Goal: Task Accomplishment & Management: Use online tool/utility

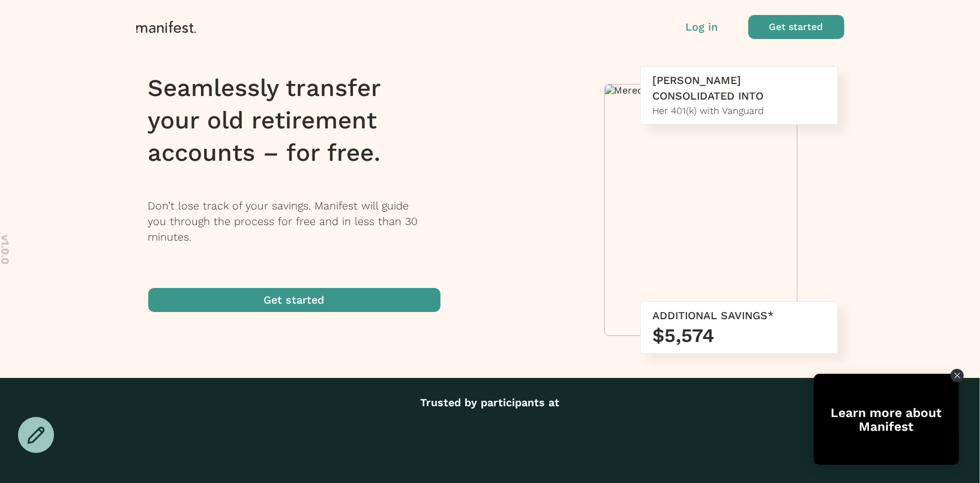
click at [700, 27] on p "Log in" at bounding box center [702, 27] width 32 height 16
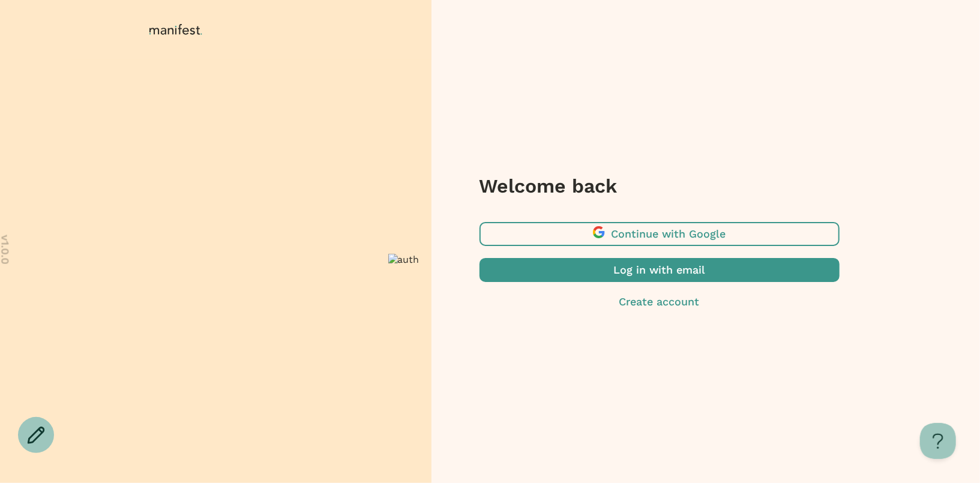
click at [602, 238] on span "button" at bounding box center [660, 234] width 360 height 24
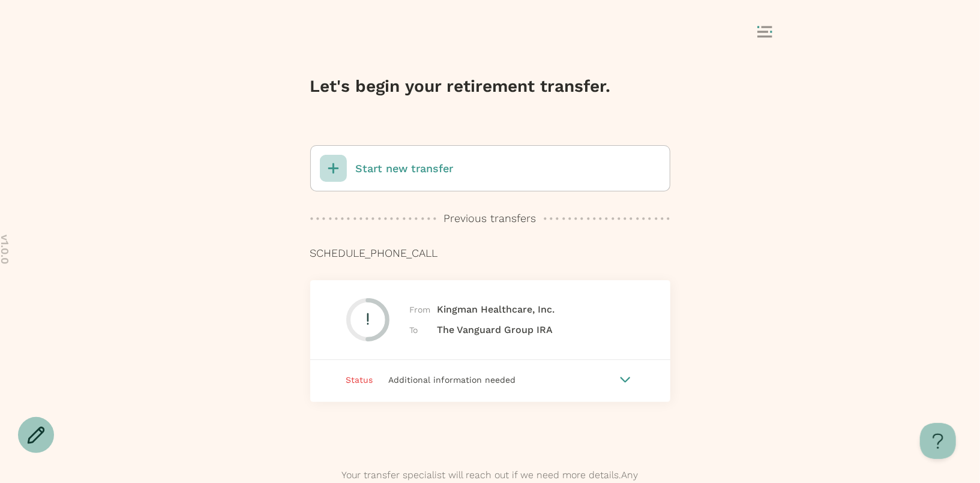
click at [419, 172] on p "Start new transfer" at bounding box center [405, 169] width 98 height 16
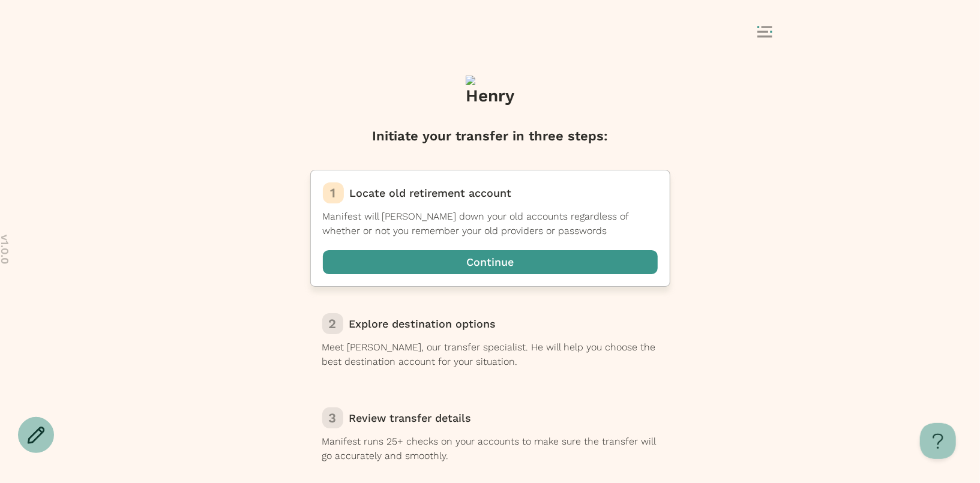
click at [425, 261] on span "button" at bounding box center [490, 262] width 335 height 24
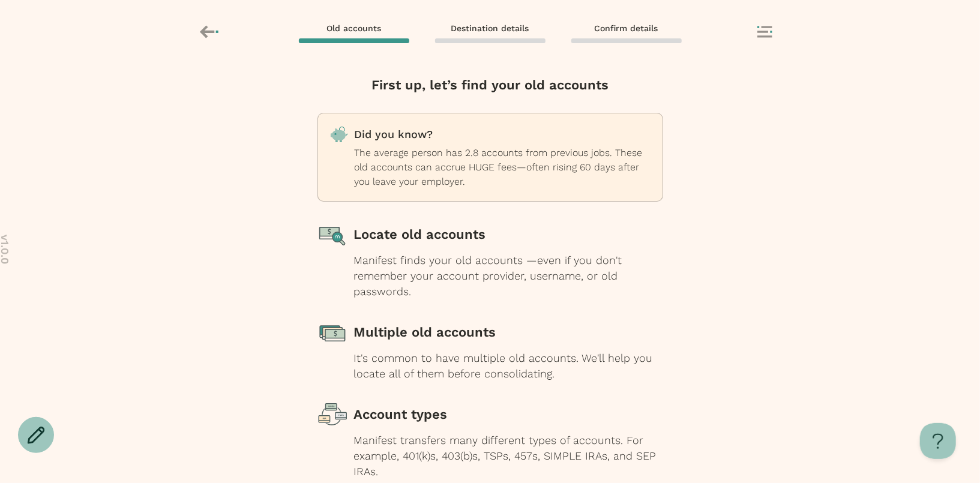
scroll to position [86, 0]
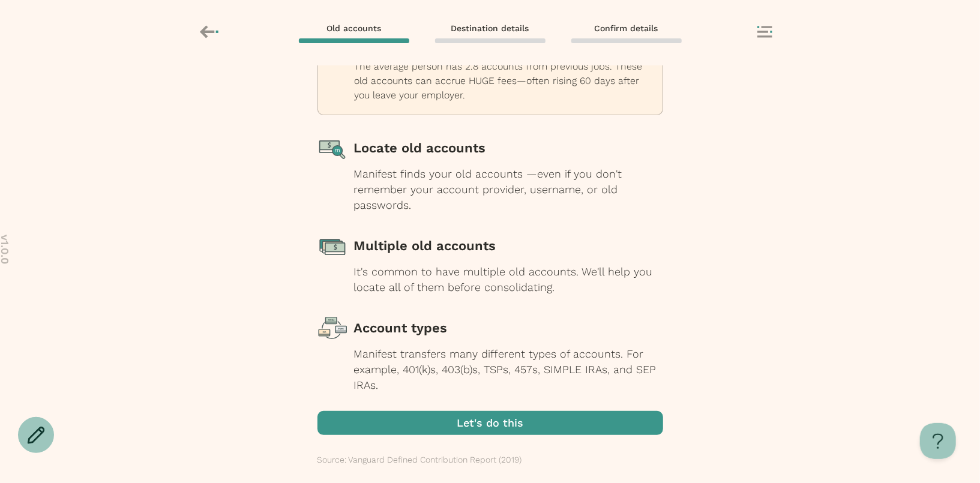
click at [440, 423] on span "button" at bounding box center [491, 423] width 346 height 24
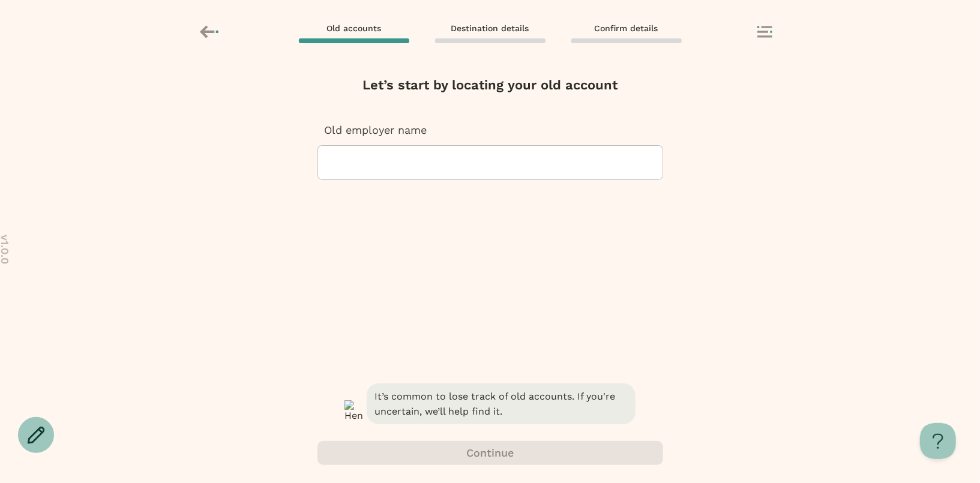
click at [425, 162] on div at bounding box center [490, 163] width 325 height 34
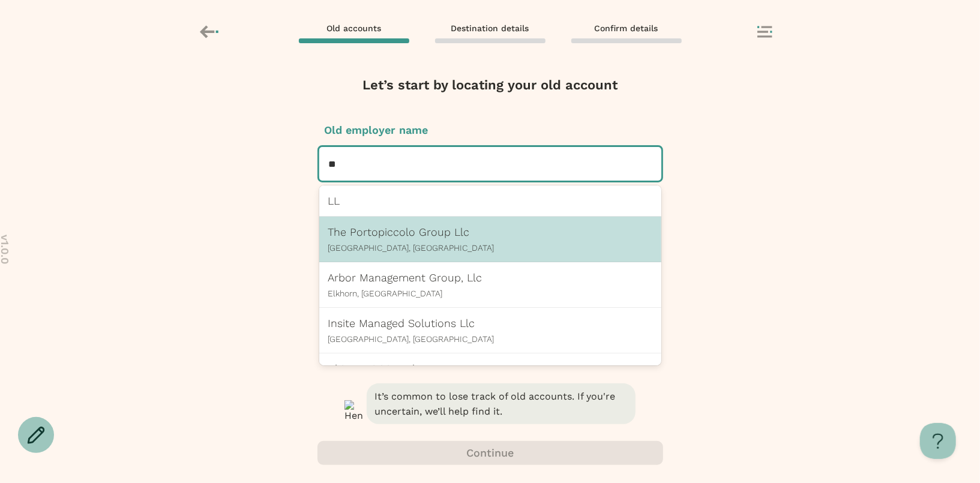
click at [384, 244] on p "Englewood Cliffs, NJ" at bounding box center [490, 248] width 324 height 10
type input "**"
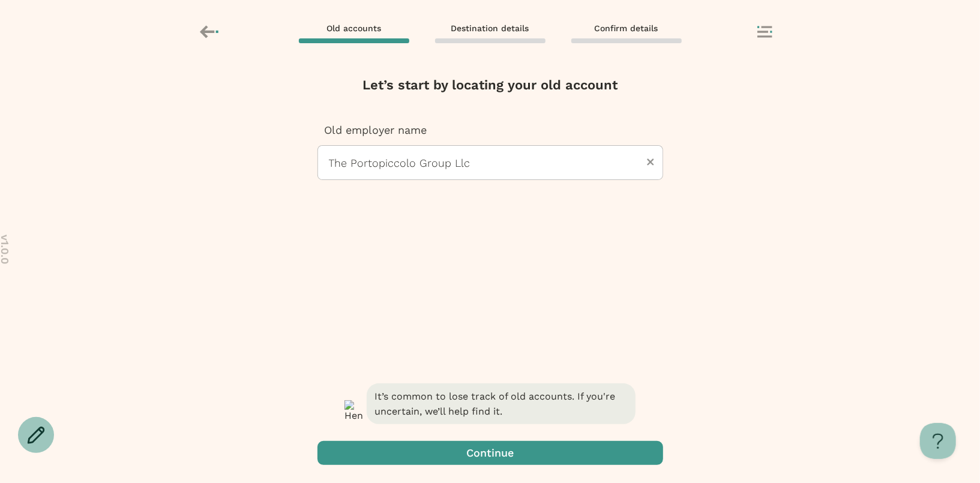
click at [445, 452] on span "button" at bounding box center [491, 453] width 346 height 24
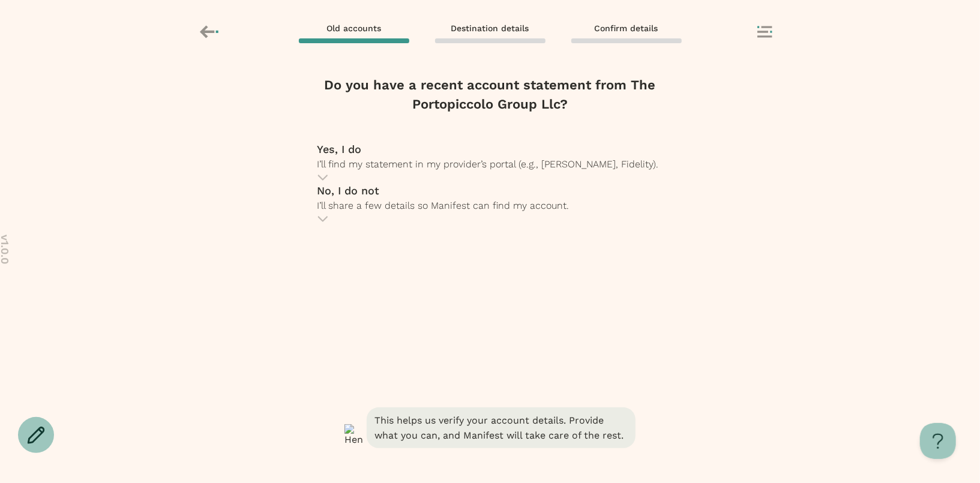
click at [438, 211] on span "I’ll share a few details so Manifest can find my account." at bounding box center [444, 205] width 252 height 11
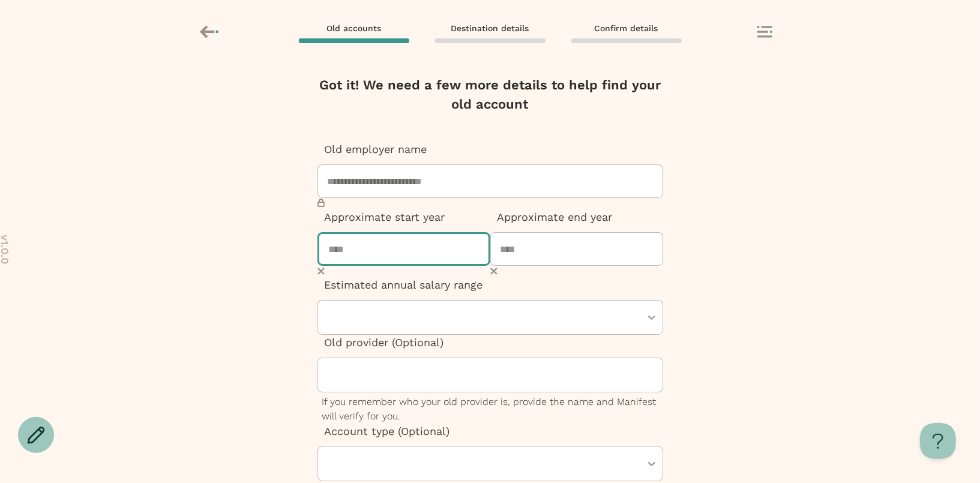
click at [386, 253] on input "number" at bounding box center [404, 249] width 173 height 34
type input "****"
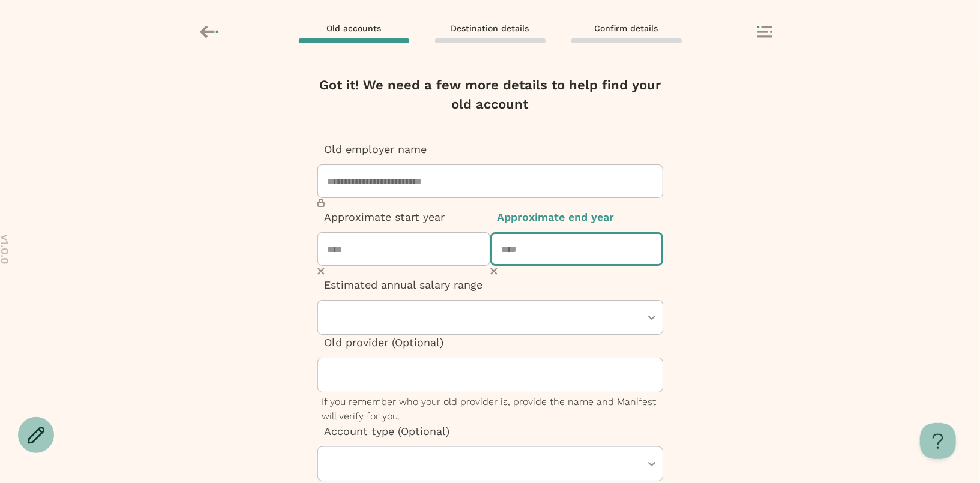
type input "****"
click at [386, 325] on div at bounding box center [484, 318] width 313 height 34
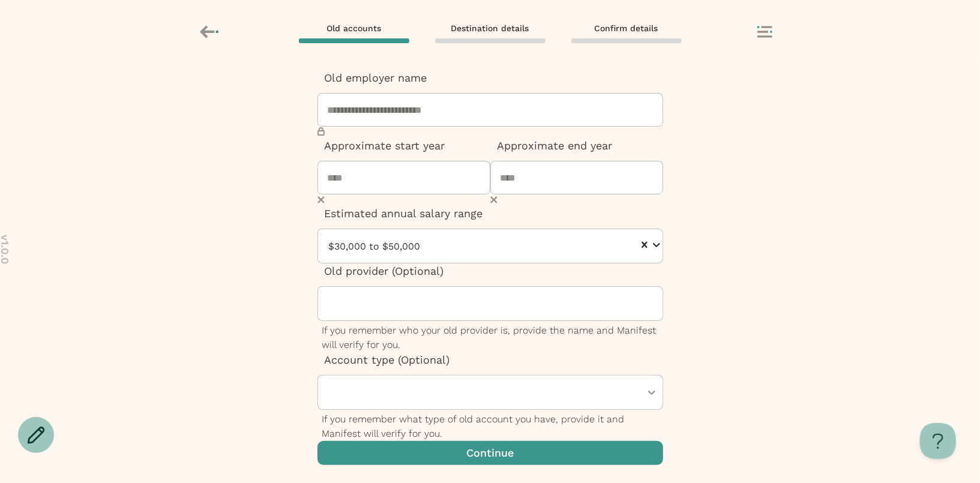
click at [406, 450] on span "button" at bounding box center [491, 453] width 346 height 24
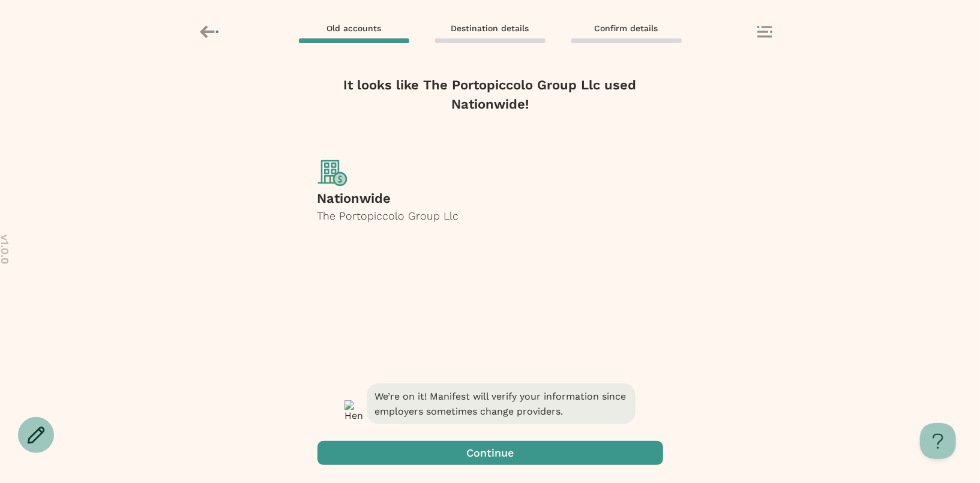
click at [409, 457] on span "button" at bounding box center [491, 453] width 346 height 24
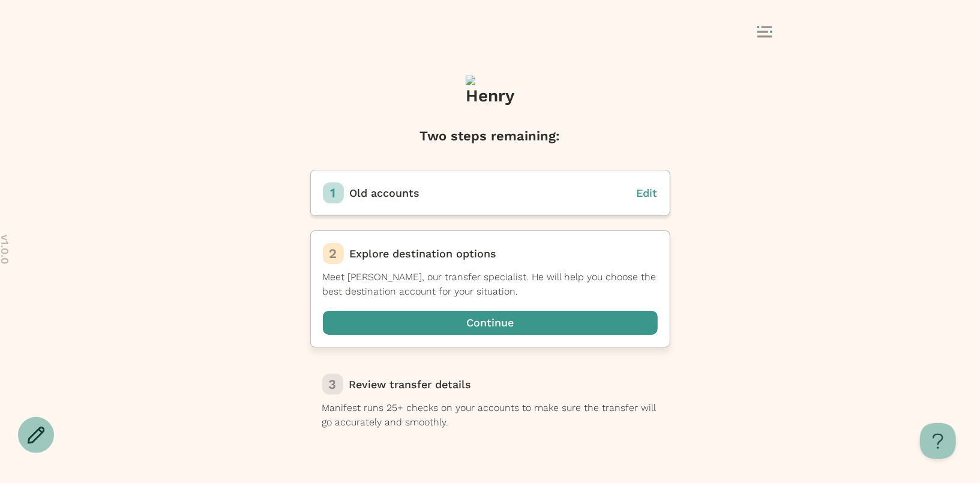
click at [440, 325] on span "button" at bounding box center [490, 323] width 335 height 24
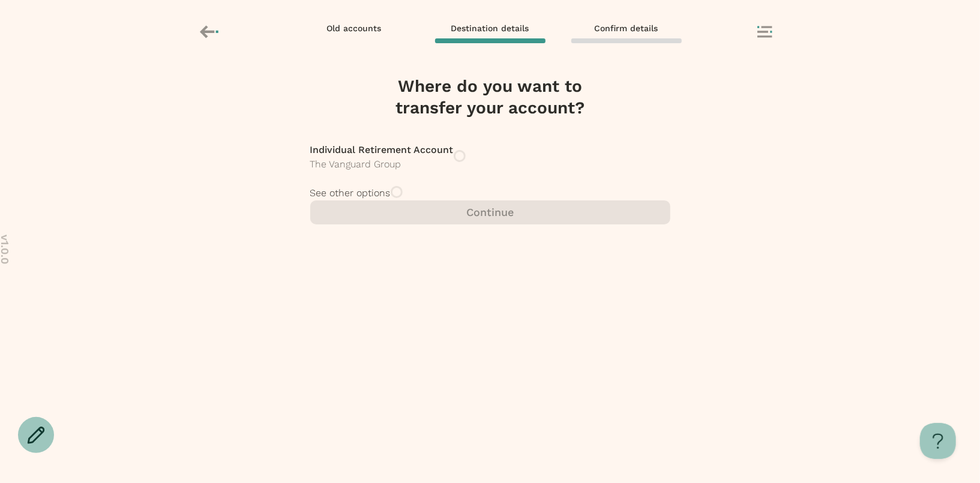
click at [479, 201] on div "See other options" at bounding box center [490, 193] width 360 height 14
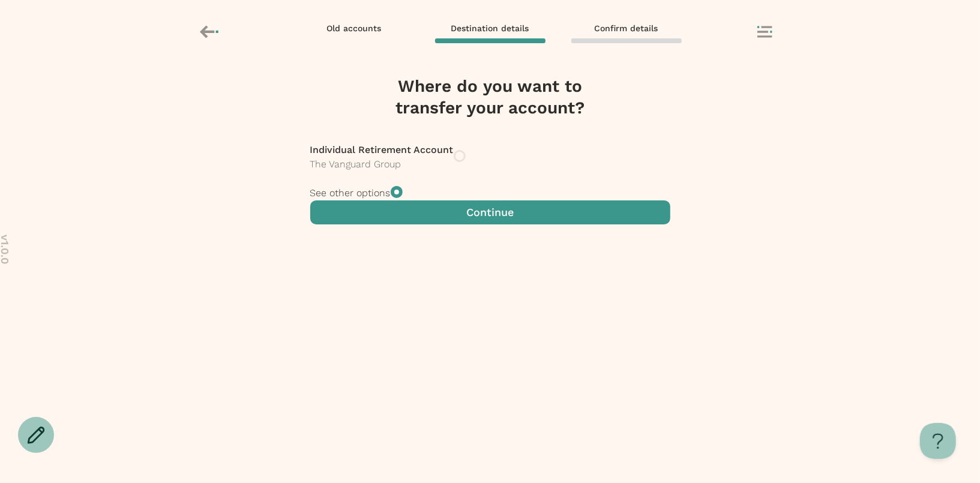
click at [464, 225] on div "Continue" at bounding box center [490, 213] width 360 height 24
click at [463, 225] on span "button" at bounding box center [490, 213] width 360 height 24
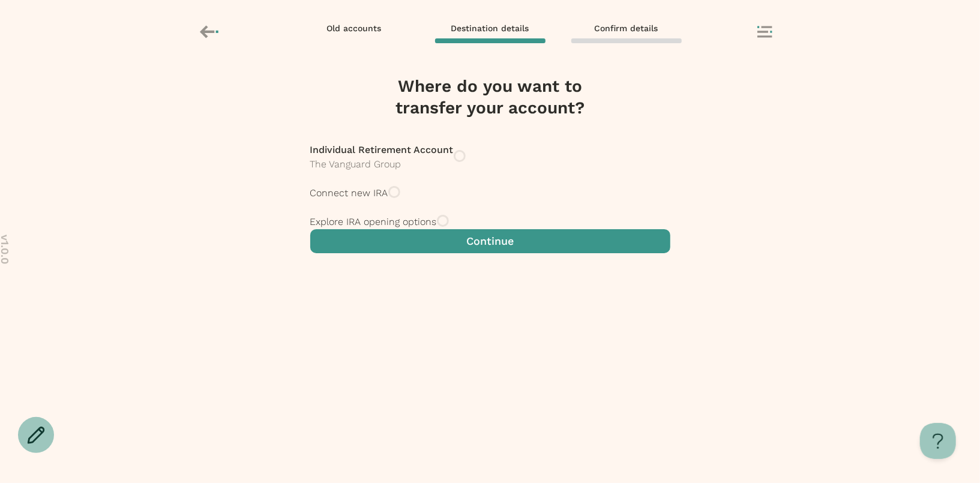
click at [216, 28] on icon at bounding box center [210, 32] width 21 height 20
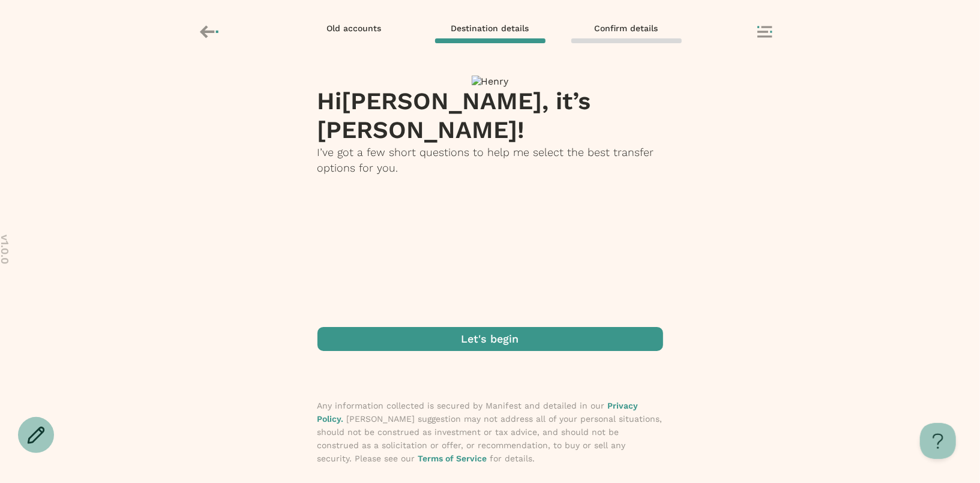
click at [439, 342] on span "button" at bounding box center [491, 339] width 346 height 24
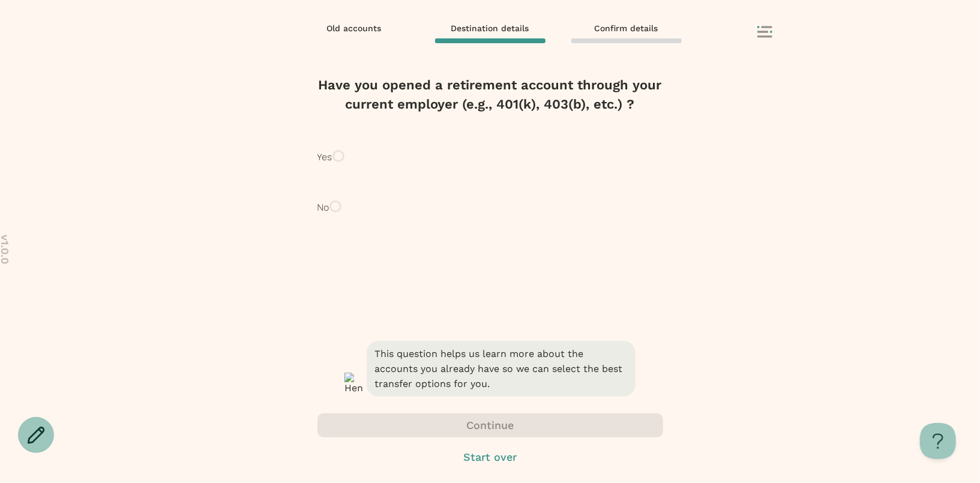
click at [330, 215] on p "No" at bounding box center [324, 208] width 12 height 14
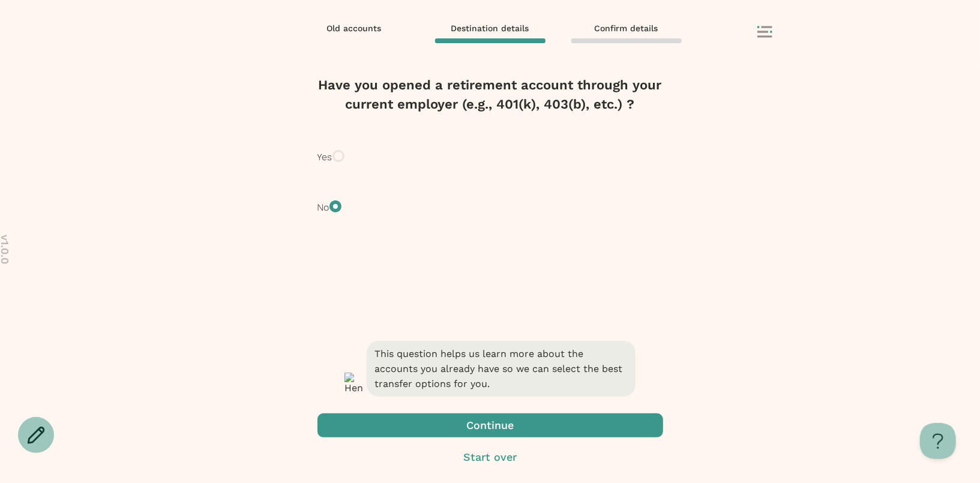
click at [403, 419] on span "button" at bounding box center [491, 426] width 346 height 24
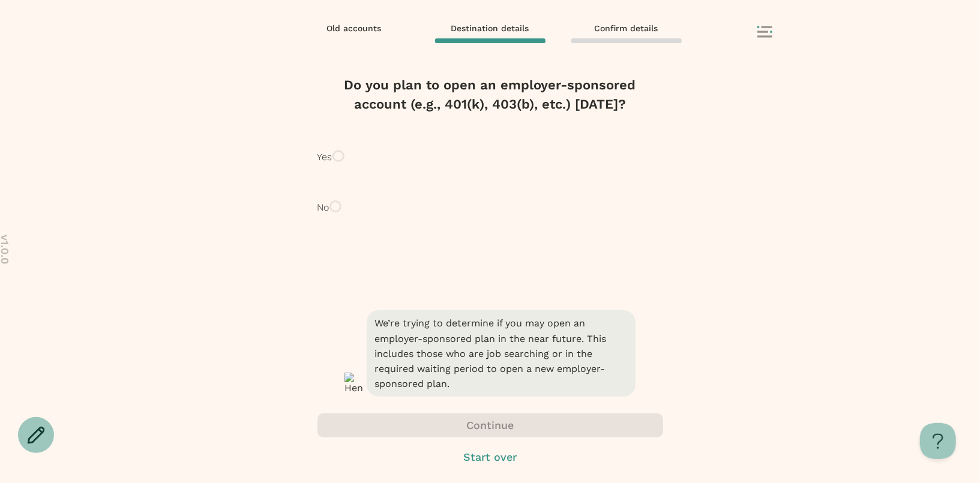
click at [409, 227] on div "No" at bounding box center [491, 208] width 346 height 38
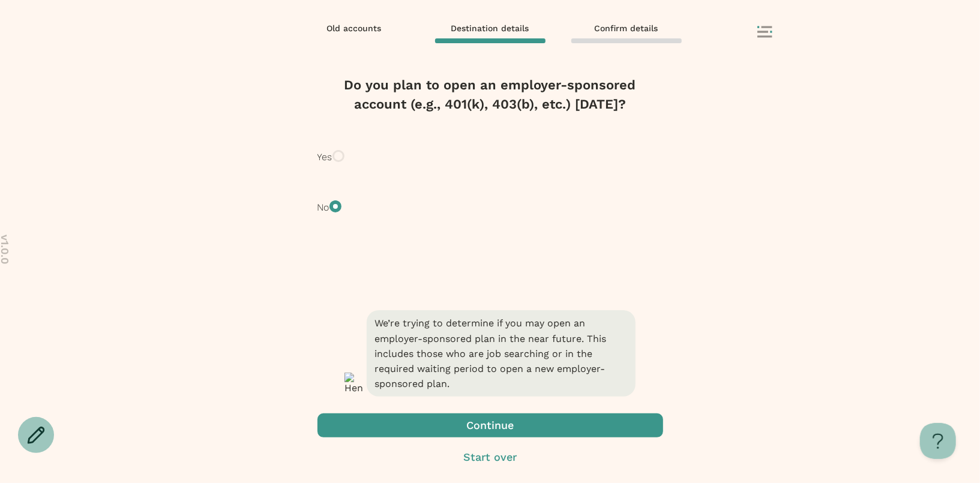
click at [386, 427] on span "button" at bounding box center [491, 426] width 346 height 24
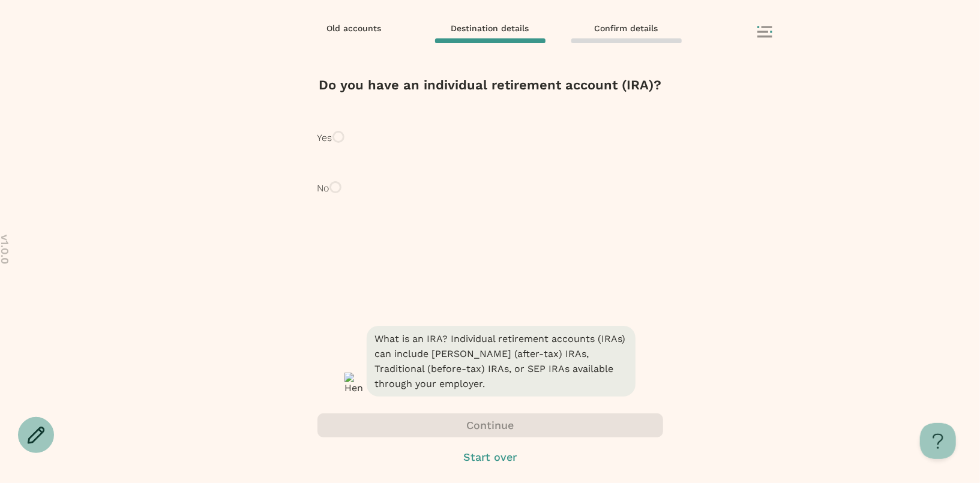
click at [330, 196] on p "No" at bounding box center [324, 188] width 12 height 14
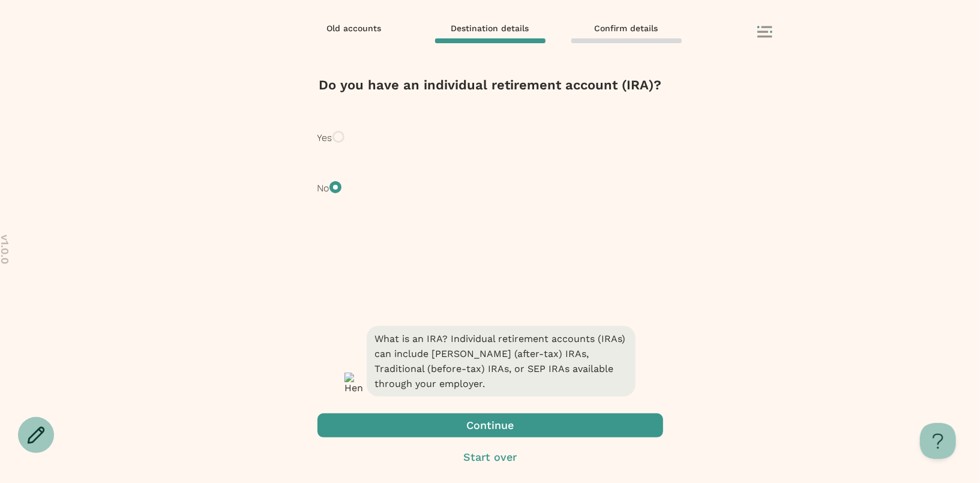
click at [383, 433] on span "button" at bounding box center [491, 426] width 346 height 24
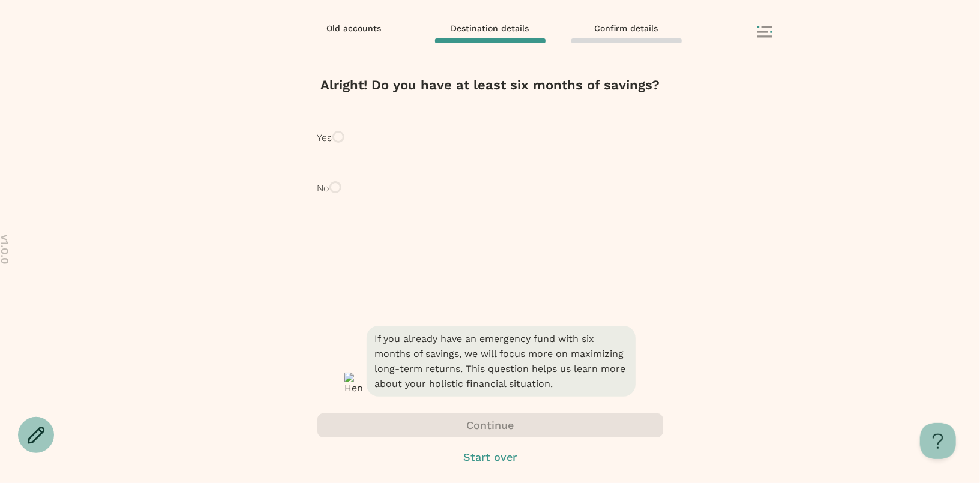
click at [330, 196] on p "No" at bounding box center [324, 188] width 12 height 14
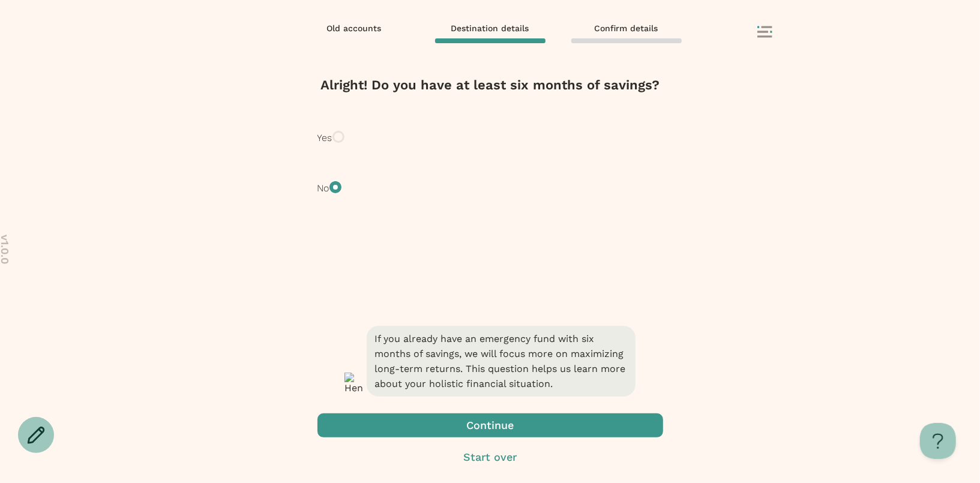
click at [393, 420] on span "button" at bounding box center [491, 426] width 346 height 24
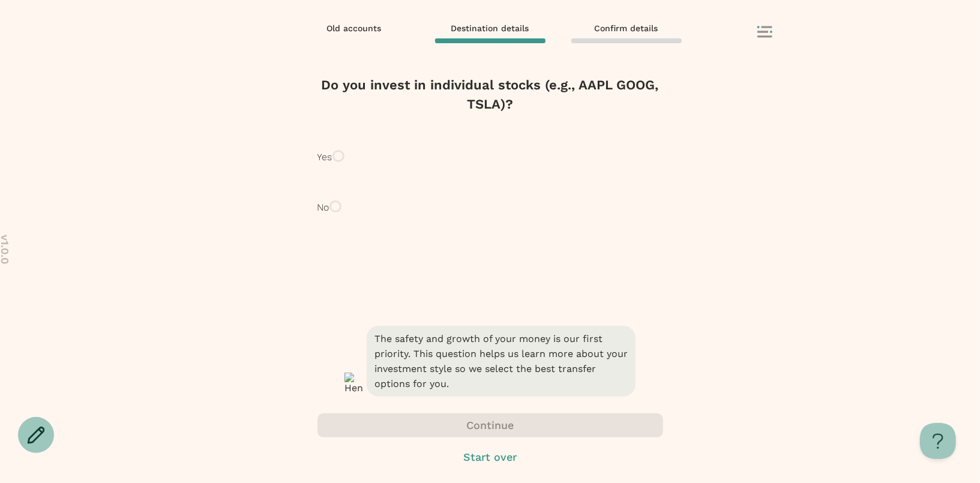
click at [330, 215] on p "No" at bounding box center [324, 208] width 12 height 14
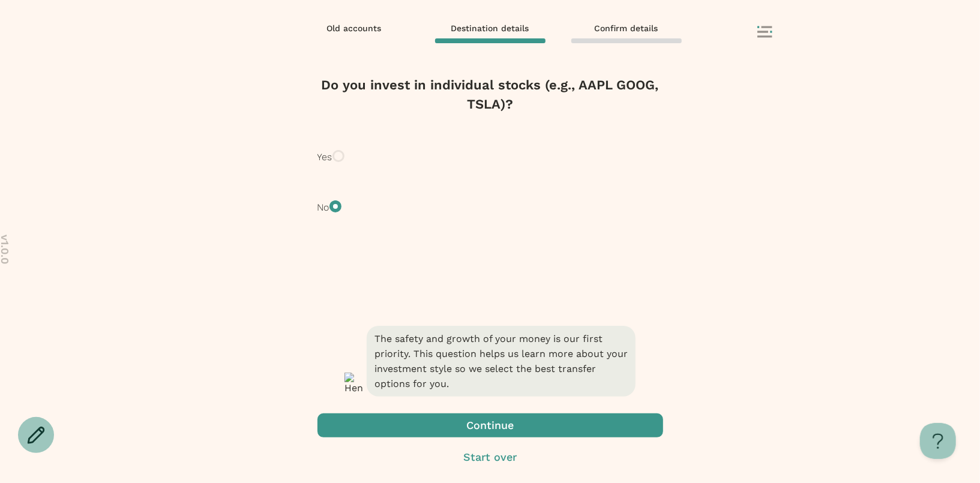
click at [395, 425] on span "button" at bounding box center [491, 426] width 346 height 24
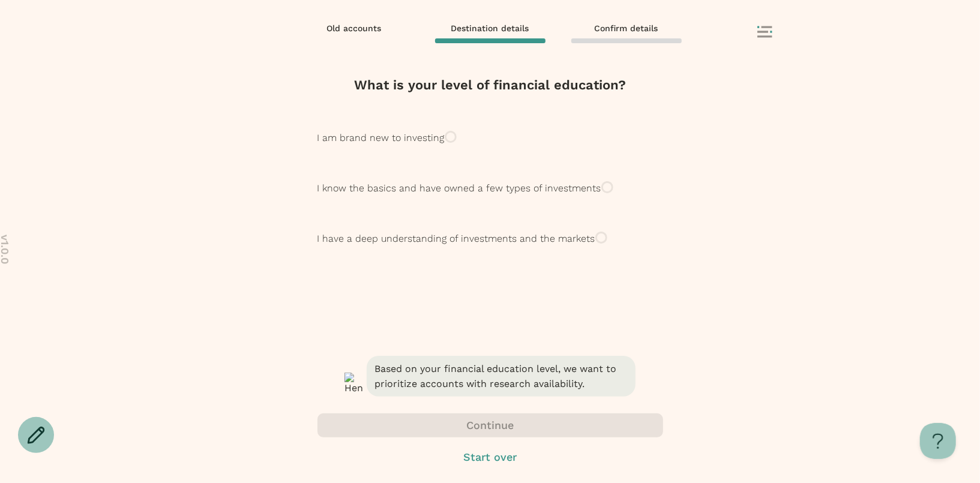
click at [408, 246] on p "I have a deep understanding of investments and the markets" at bounding box center [457, 239] width 278 height 14
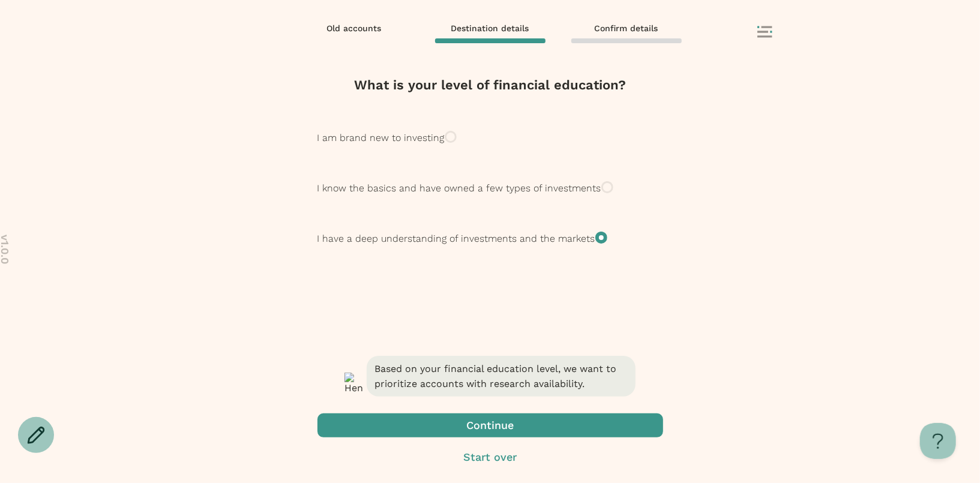
click at [392, 428] on span "button" at bounding box center [491, 426] width 346 height 24
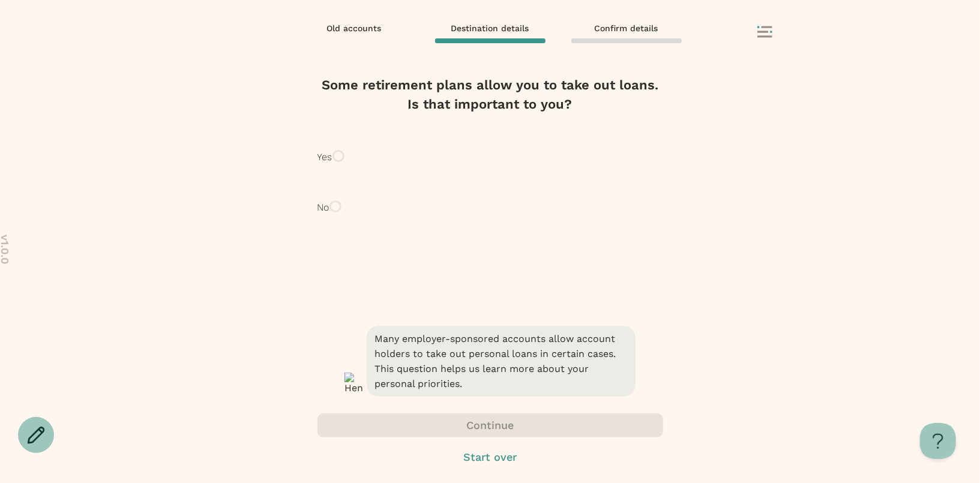
click at [330, 215] on p "No" at bounding box center [324, 208] width 12 height 14
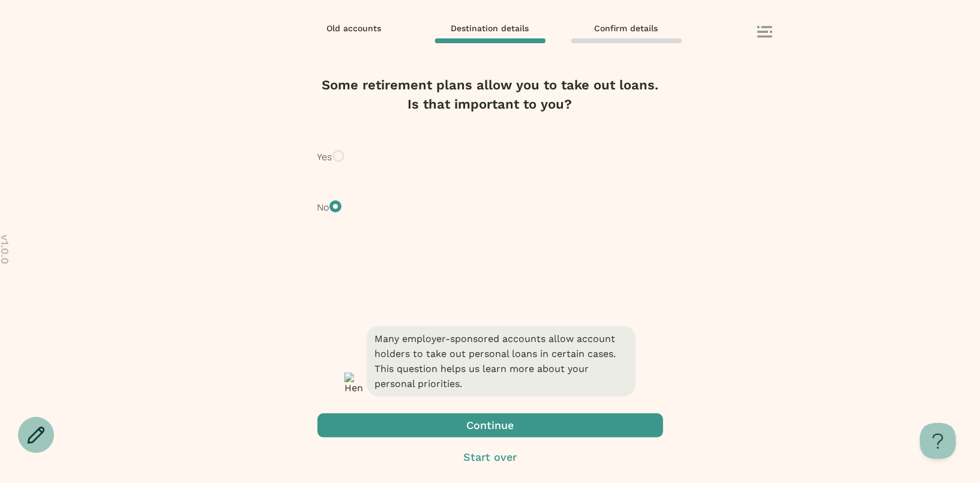
click at [424, 424] on span "button" at bounding box center [491, 426] width 346 height 24
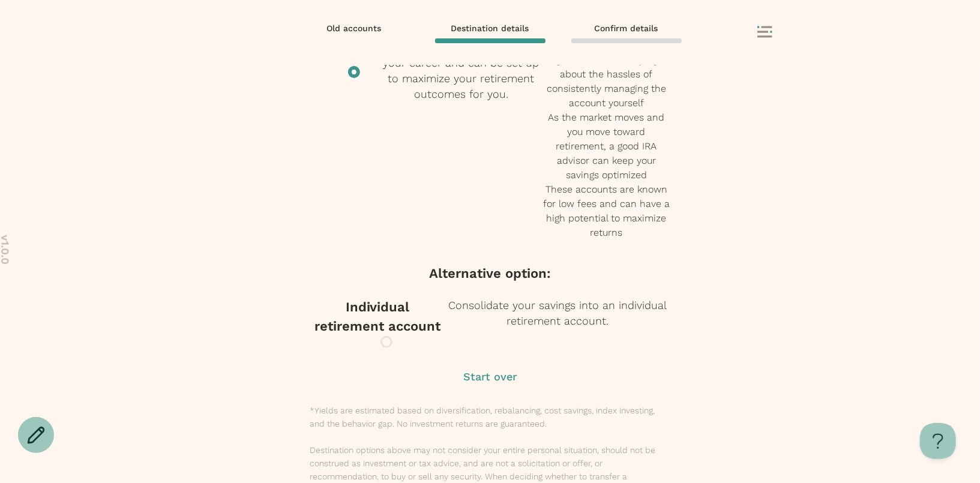
scroll to position [162, 0]
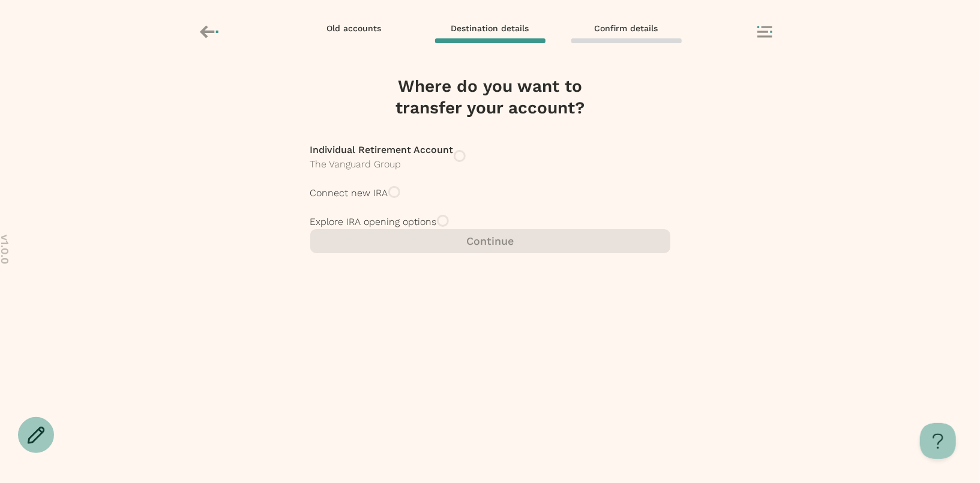
click at [437, 229] on p "Explore IRA opening options" at bounding box center [373, 222] width 127 height 14
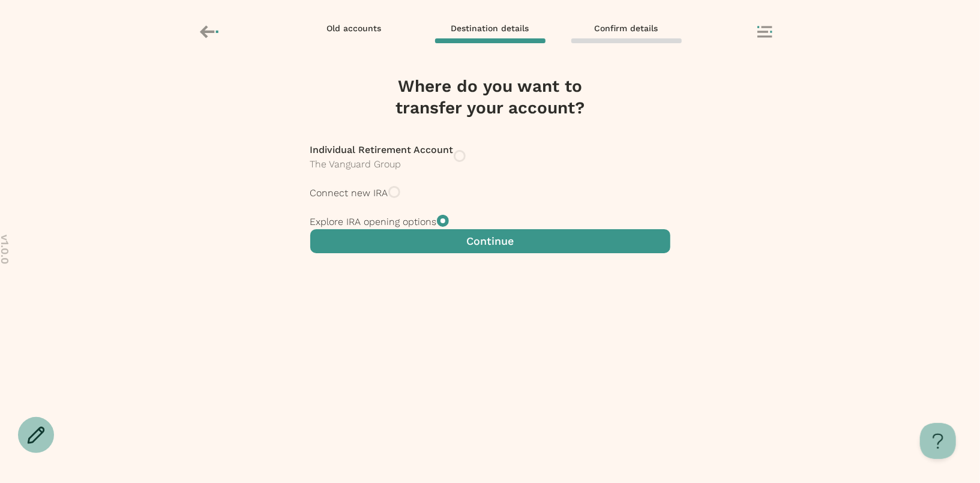
click at [497, 253] on span "button" at bounding box center [490, 241] width 360 height 24
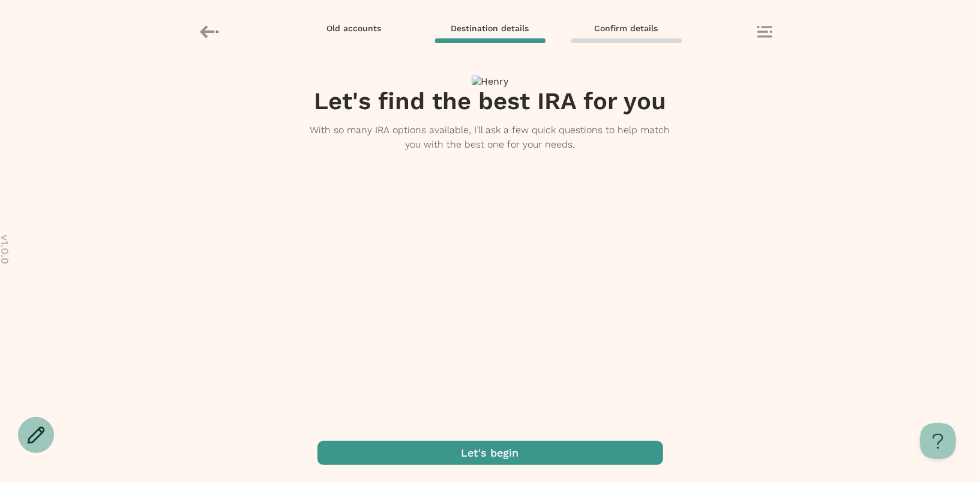
click at [486, 463] on span "button" at bounding box center [491, 453] width 346 height 24
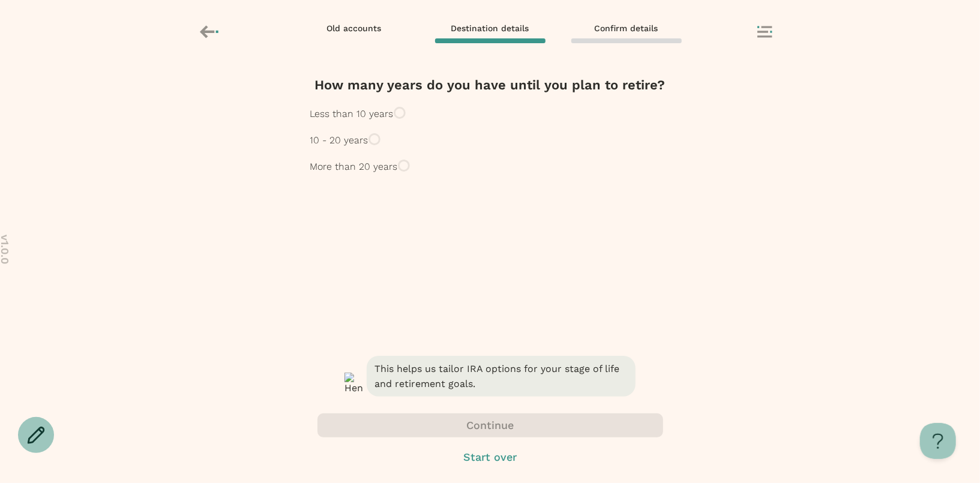
click at [398, 174] on p "More than 20 years" at bounding box center [354, 167] width 88 height 14
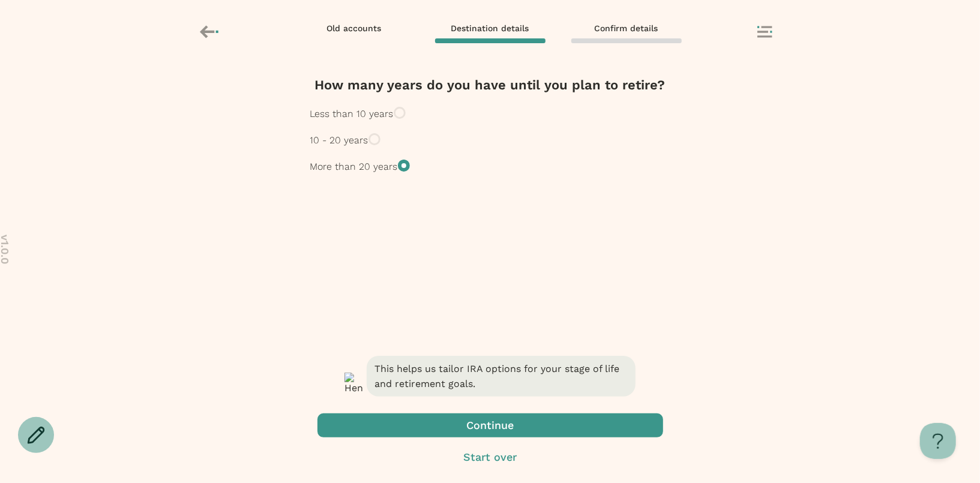
click at [462, 426] on span "button" at bounding box center [491, 426] width 346 height 24
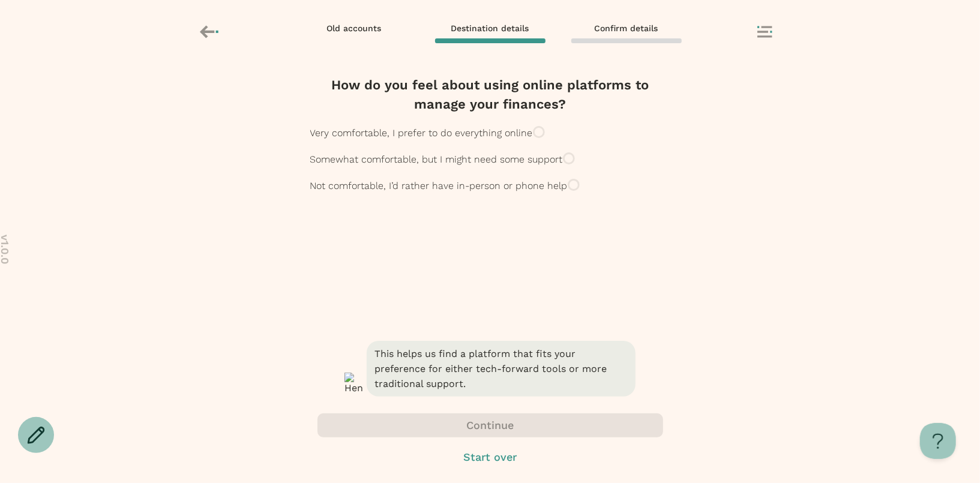
click at [480, 140] on div "Very comfortable, I prefer to do everything online" at bounding box center [490, 133] width 360 height 14
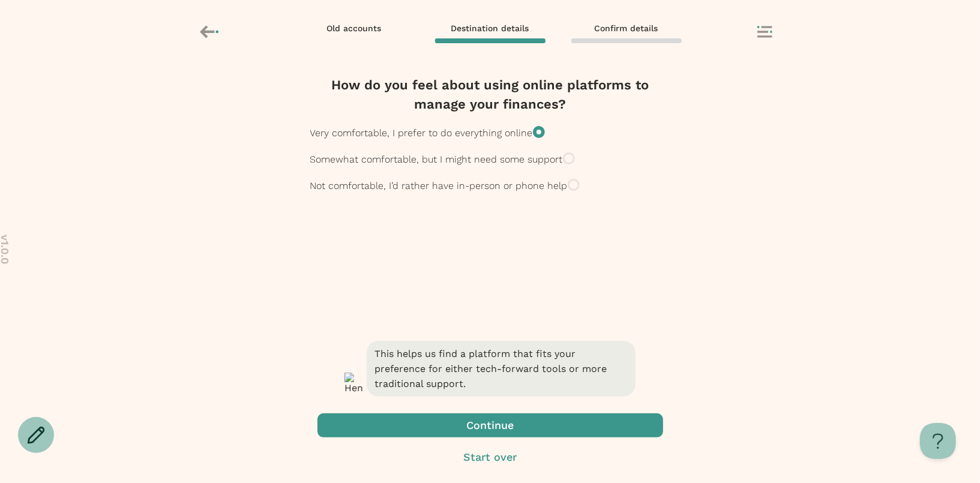
click at [463, 420] on span "button" at bounding box center [491, 426] width 346 height 24
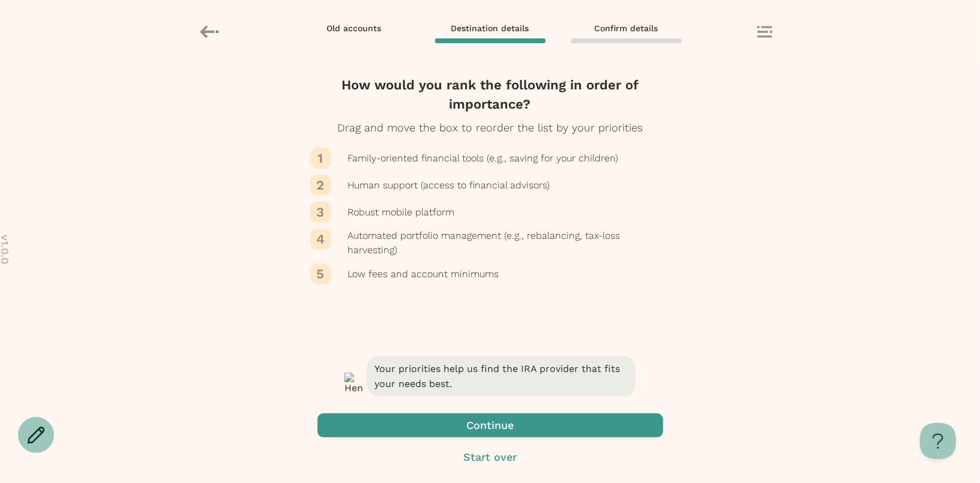
scroll to position [83, 0]
click at [434, 435] on span "button" at bounding box center [491, 426] width 346 height 24
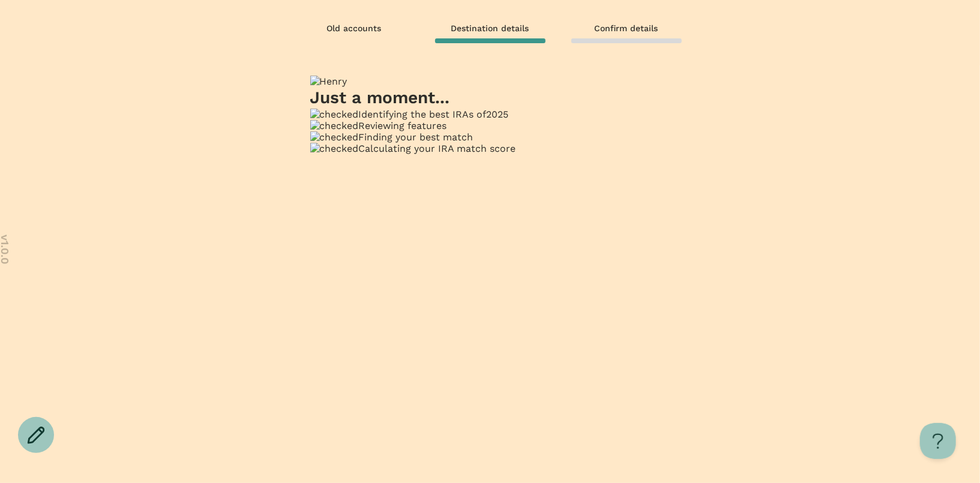
scroll to position [0, 0]
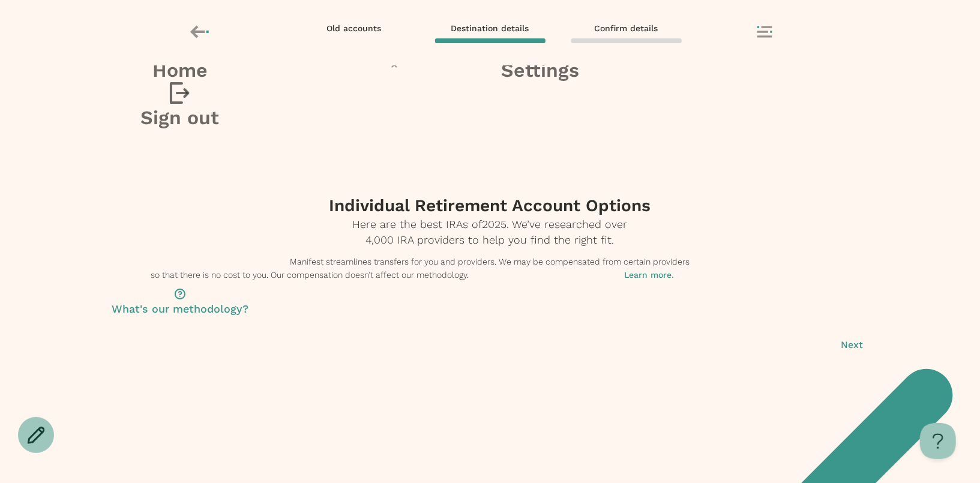
click at [761, 34] on icon at bounding box center [765, 32] width 15 height 12
click at [360, 82] on h3 "Home" at bounding box center [180, 70] width 360 height 24
